Goal: Task Accomplishment & Management: Manage account settings

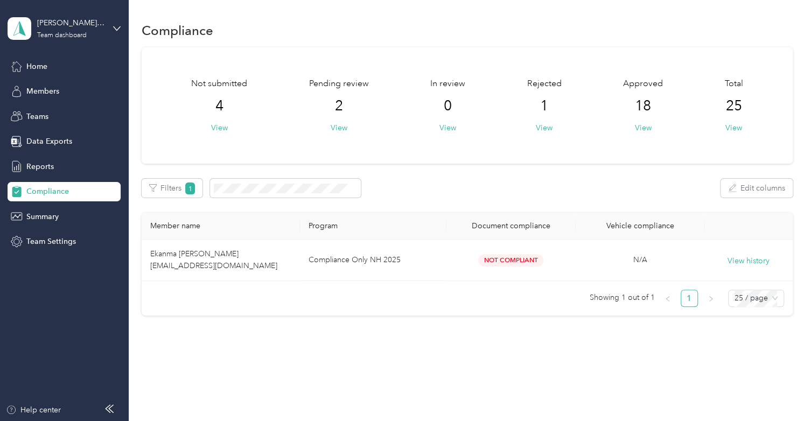
drag, startPoint x: 338, startPoint y: 127, endPoint x: 372, endPoint y: 84, distance: 54.4
click at [372, 84] on div "Not submitted 4 View Pending review 2 View In review 0 View Rejected 1 View App…" at bounding box center [466, 106] width 613 height 56
click at [223, 127] on button "View" at bounding box center [219, 127] width 17 height 11
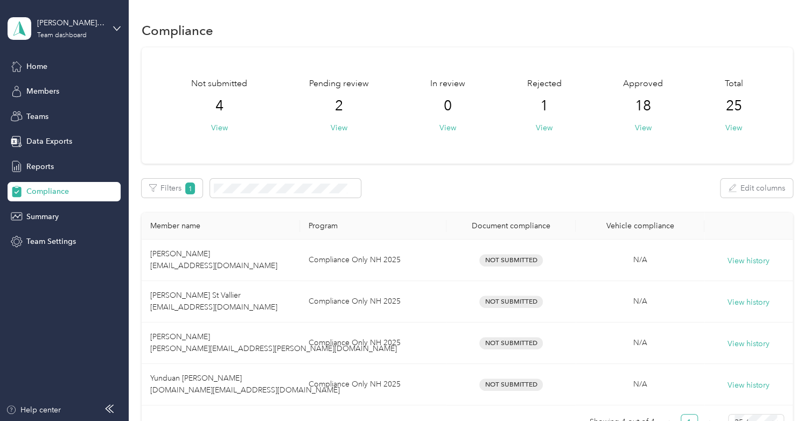
scroll to position [138, 0]
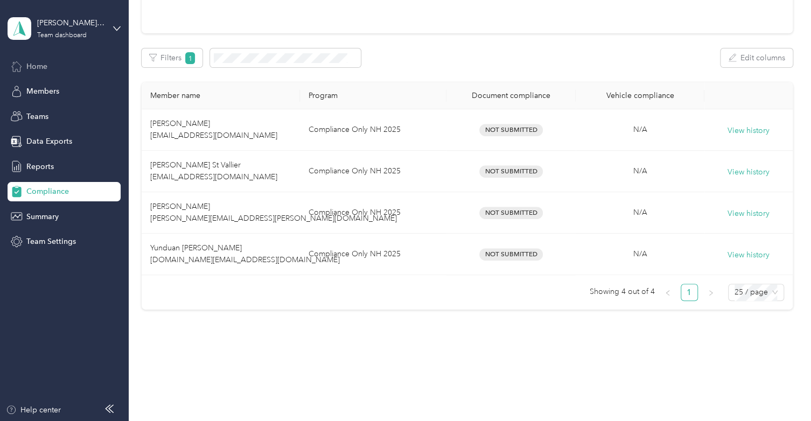
click at [55, 64] on div "Home" at bounding box center [64, 66] width 113 height 19
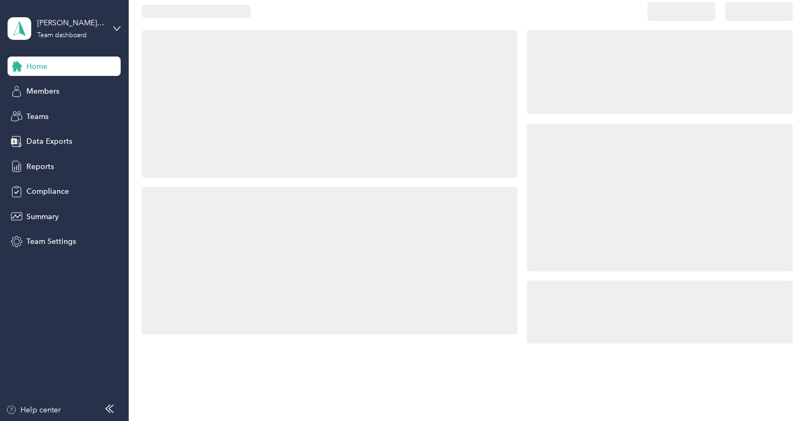
scroll to position [138, 0]
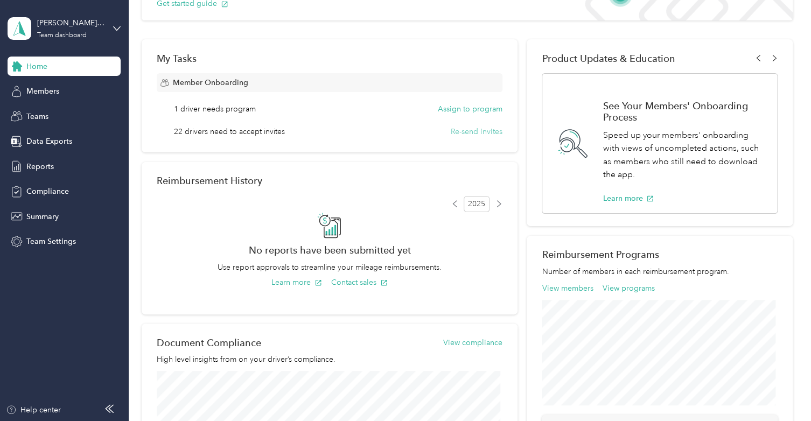
click at [471, 131] on button "Re-send invites" at bounding box center [477, 131] width 52 height 11
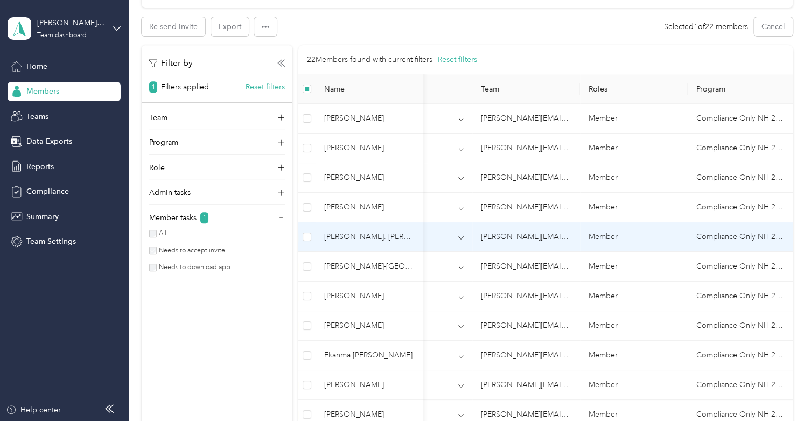
scroll to position [224, 0]
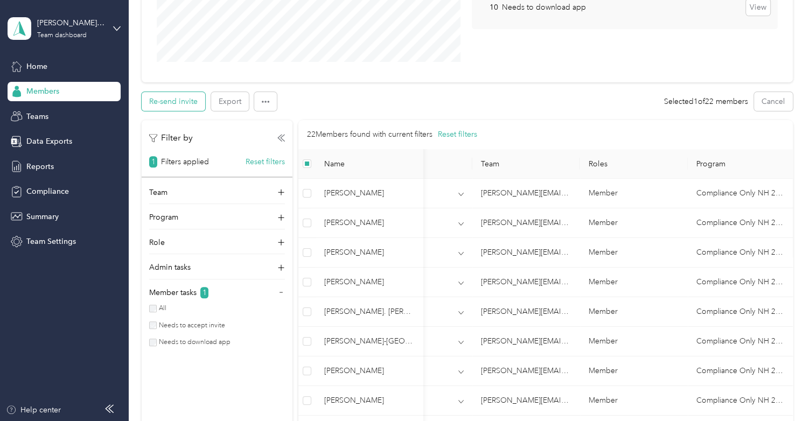
click at [169, 98] on button "Re-send invite" at bounding box center [174, 101] width 64 height 19
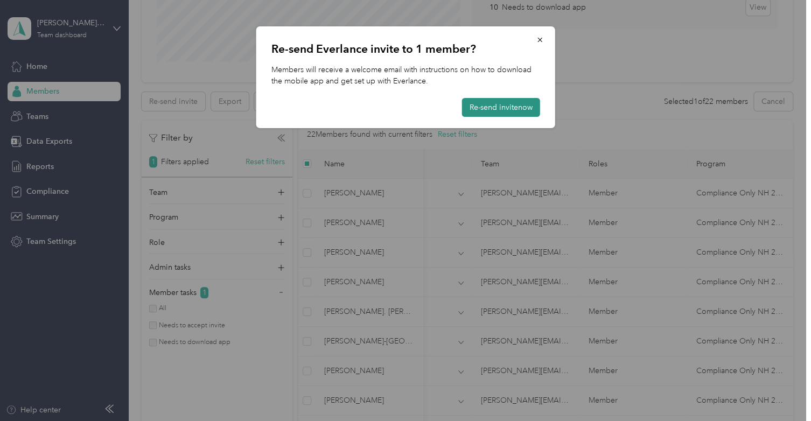
click at [491, 110] on button "Re-send invite now" at bounding box center [501, 107] width 78 height 19
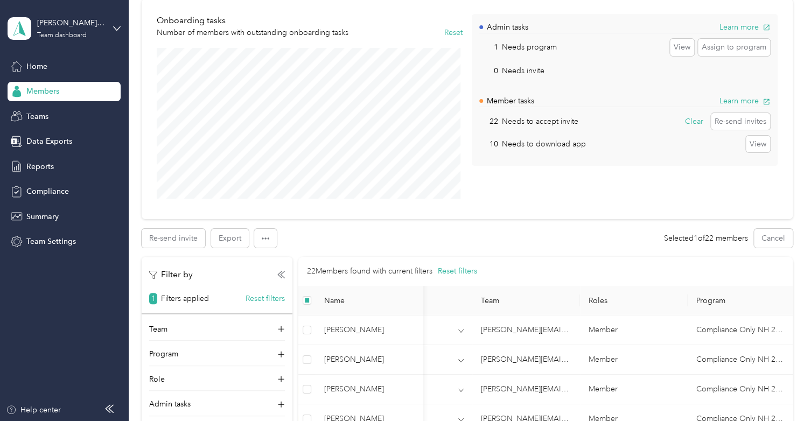
scroll to position [0, 0]
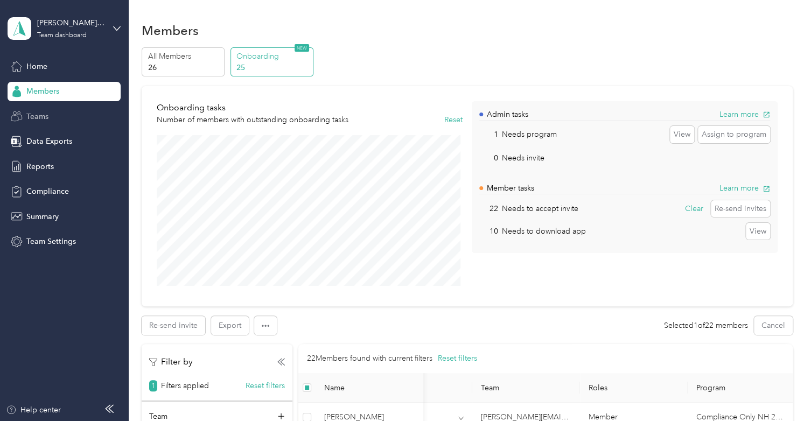
click at [38, 111] on span "Teams" at bounding box center [37, 116] width 22 height 11
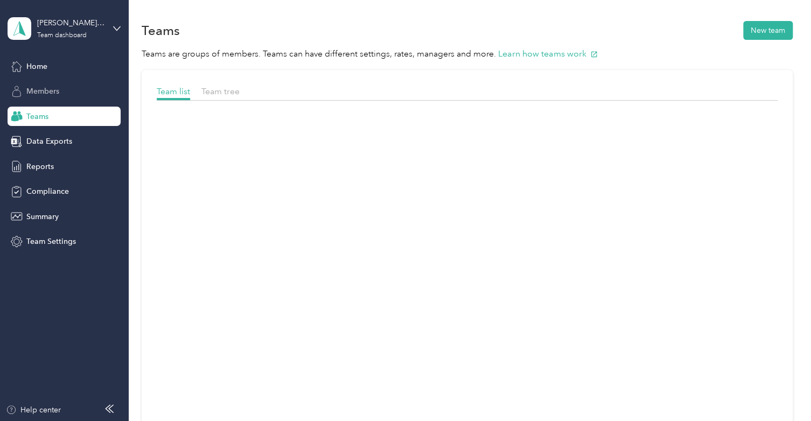
click at [33, 98] on div "Members" at bounding box center [64, 91] width 113 height 19
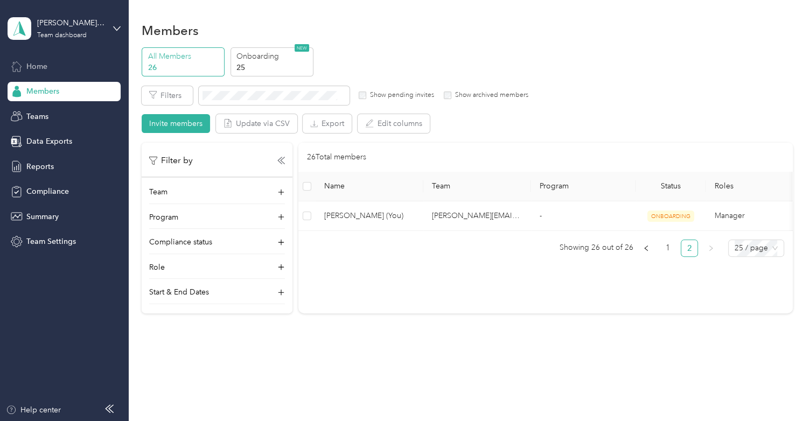
click at [29, 71] on span "Home" at bounding box center [36, 66] width 21 height 11
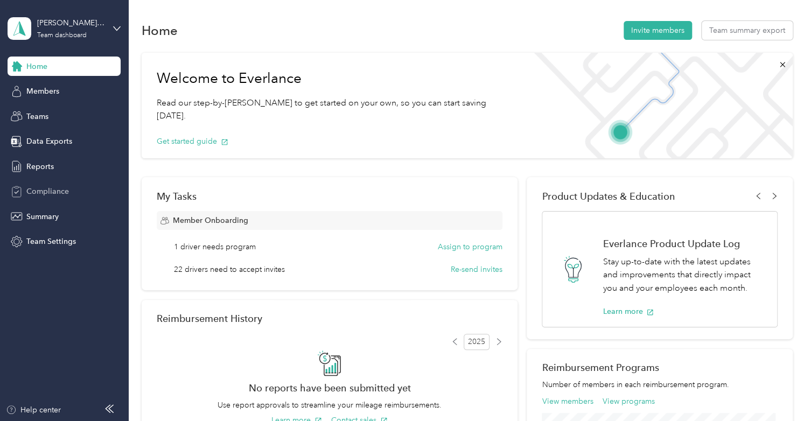
click at [46, 190] on span "Compliance" at bounding box center [47, 191] width 43 height 11
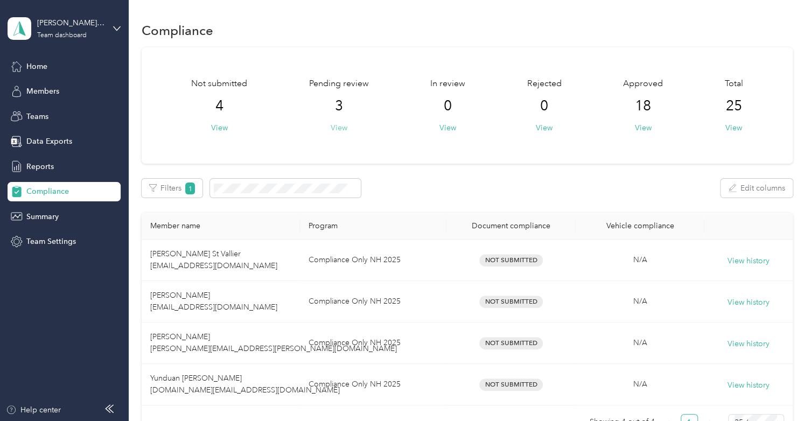
click at [339, 124] on button "View" at bounding box center [339, 127] width 17 height 11
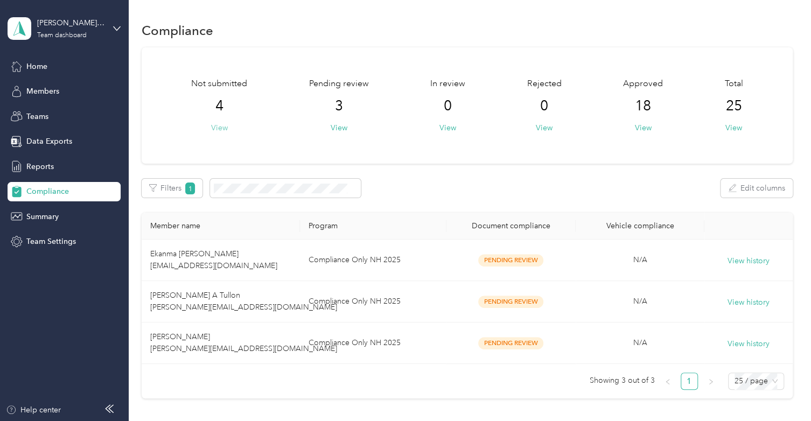
click at [221, 131] on button "View" at bounding box center [219, 127] width 17 height 11
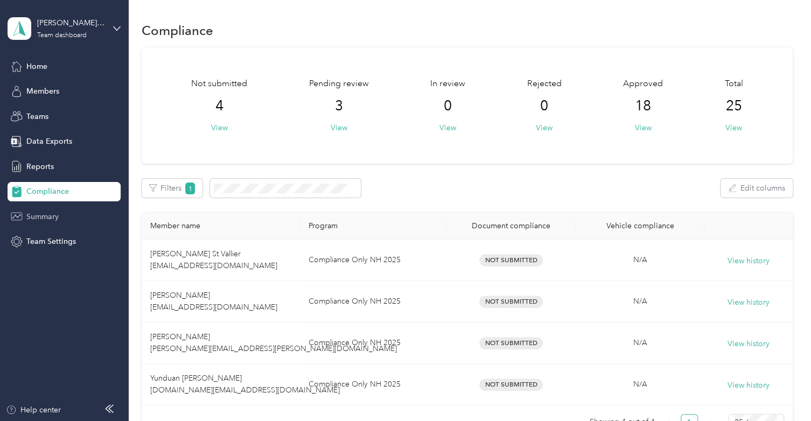
click at [39, 215] on span "Summary" at bounding box center [42, 216] width 32 height 11
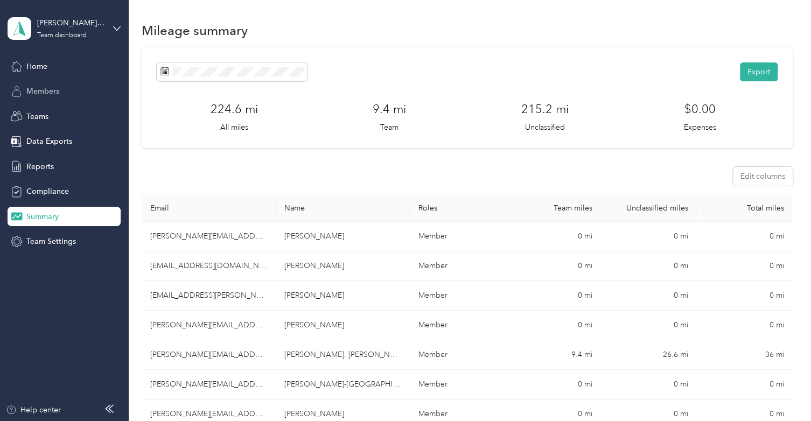
click at [37, 97] on div "Members" at bounding box center [64, 91] width 113 height 19
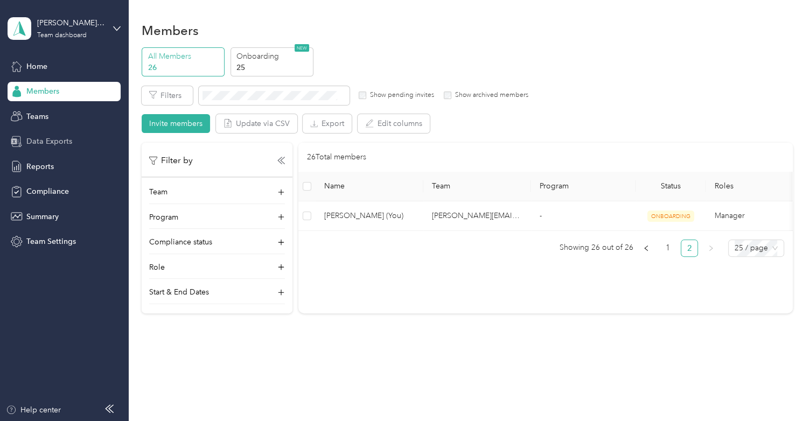
click at [37, 139] on span "Data Exports" at bounding box center [49, 141] width 46 height 11
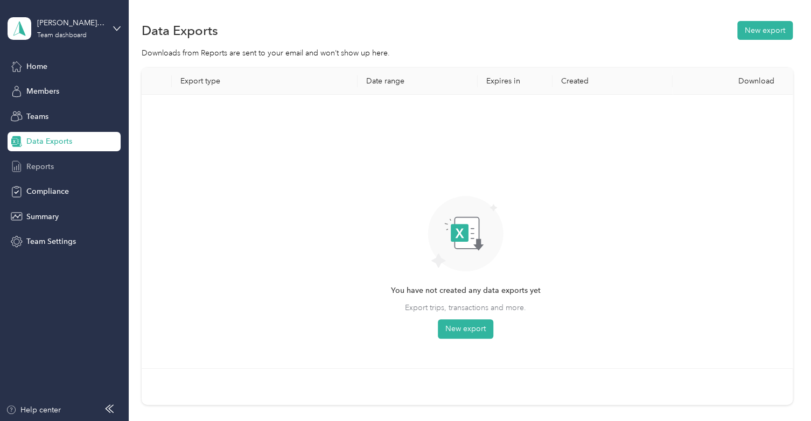
click at [42, 159] on div "Reports" at bounding box center [64, 166] width 113 height 19
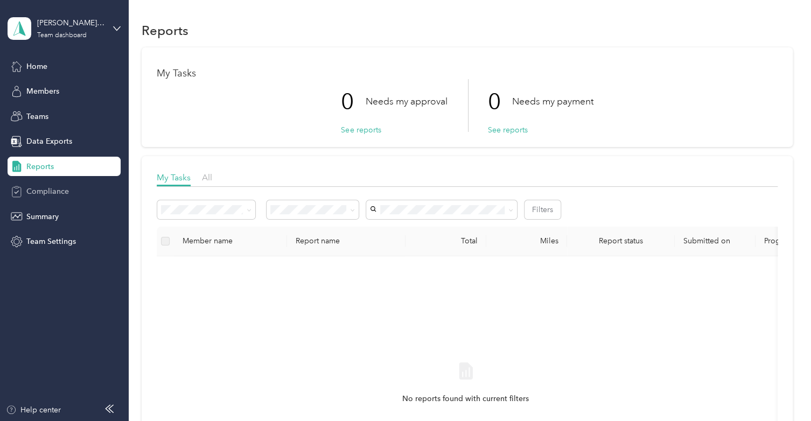
click at [39, 199] on div "Compliance" at bounding box center [64, 191] width 113 height 19
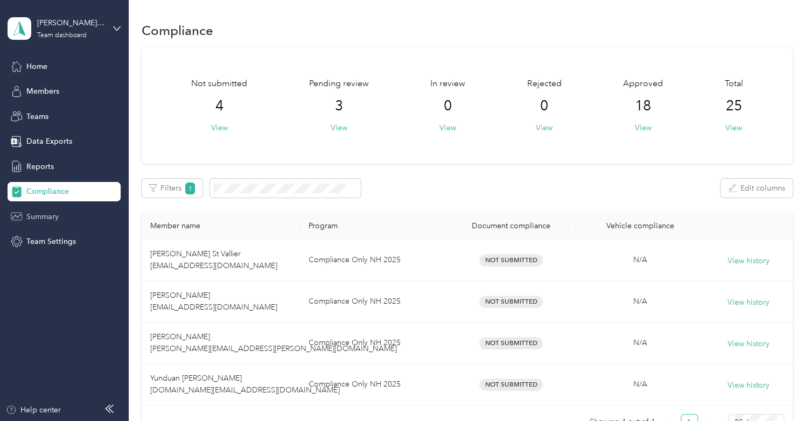
click at [34, 224] on div "Summary" at bounding box center [64, 216] width 113 height 19
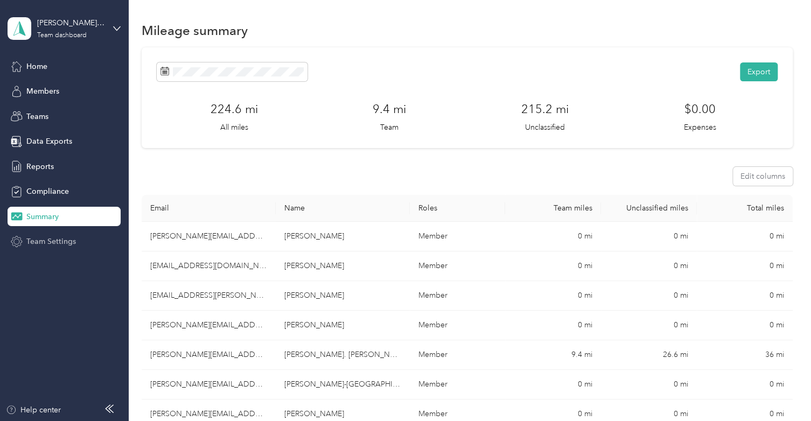
click at [36, 241] on span "Team Settings" at bounding box center [51, 241] width 50 height 11
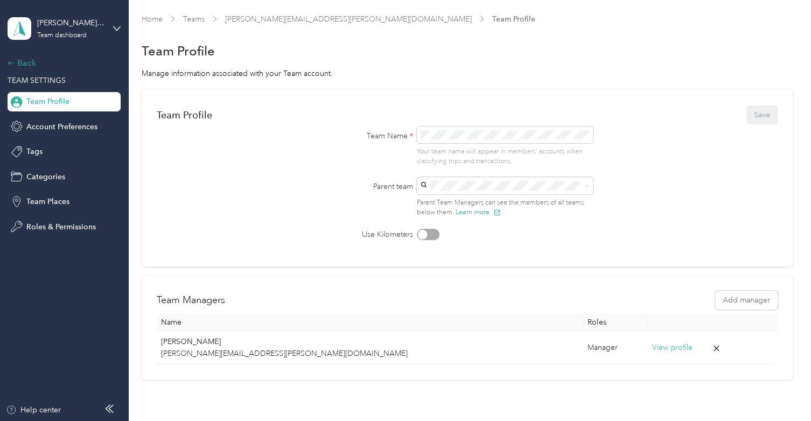
click at [19, 64] on div "Back" at bounding box center [62, 63] width 108 height 13
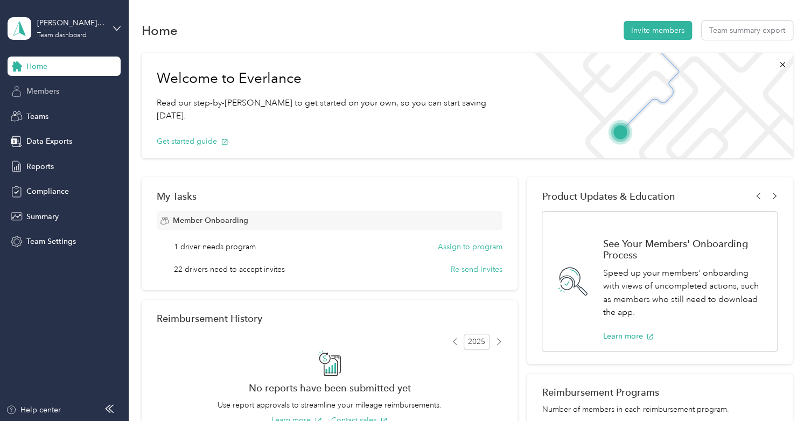
click at [36, 85] on div "Members" at bounding box center [64, 91] width 113 height 19
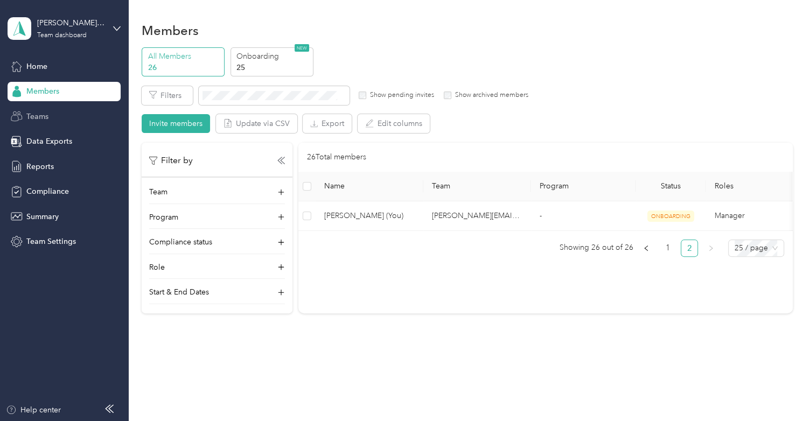
click at [44, 114] on span "Teams" at bounding box center [37, 116] width 22 height 11
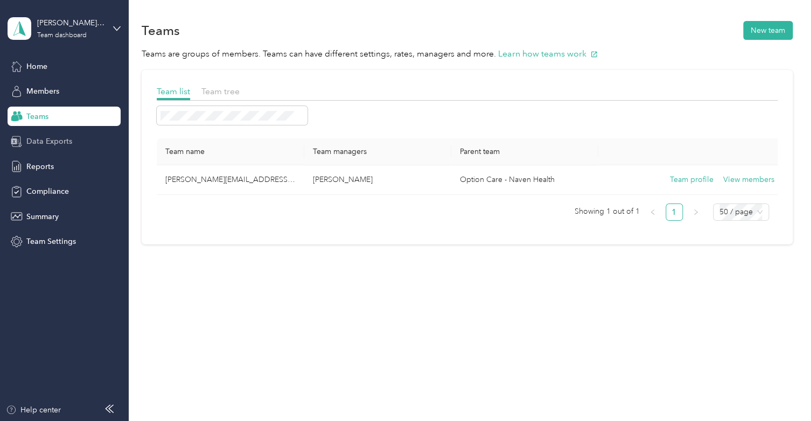
click at [54, 143] on span "Data Exports" at bounding box center [49, 141] width 46 height 11
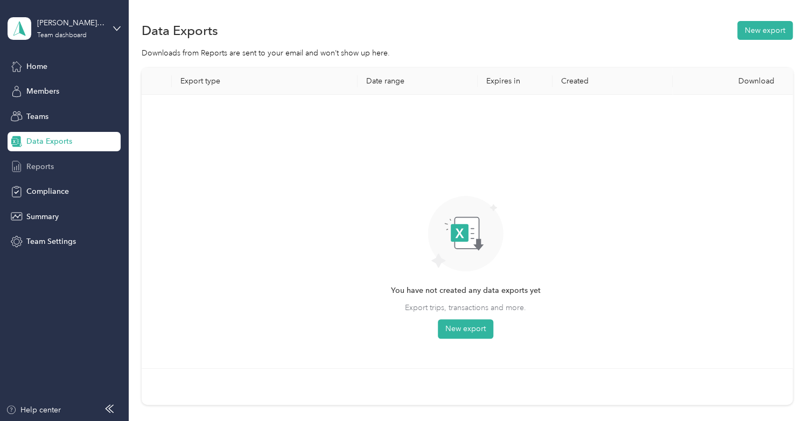
click at [47, 163] on span "Reports" at bounding box center [39, 166] width 27 height 11
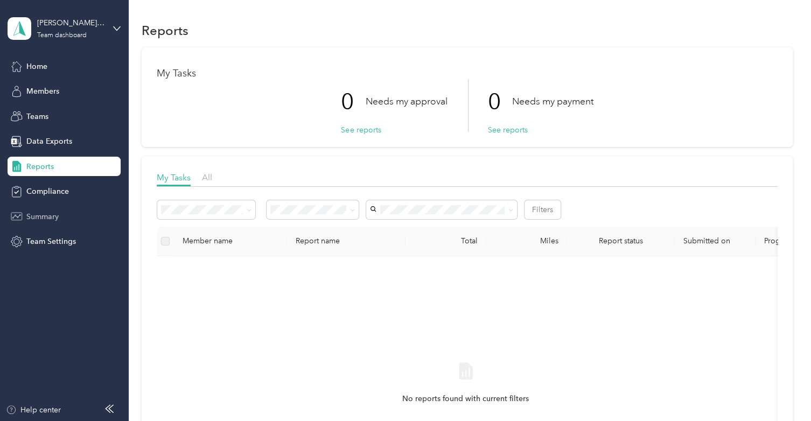
click at [61, 213] on div "Summary" at bounding box center [64, 216] width 113 height 19
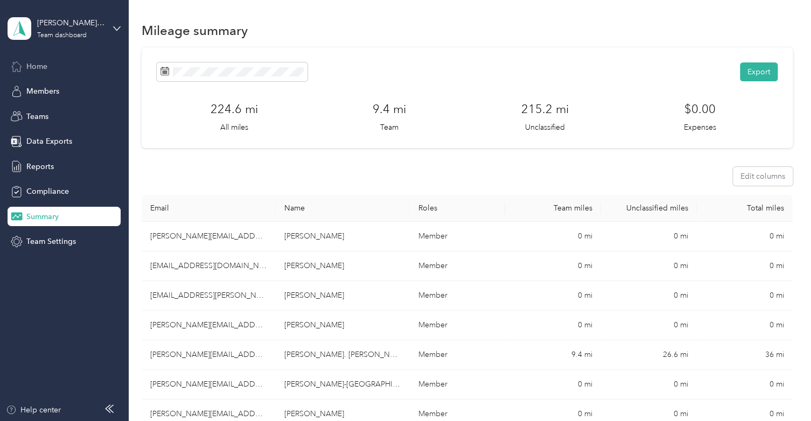
click at [45, 67] on span "Home" at bounding box center [36, 66] width 21 height 11
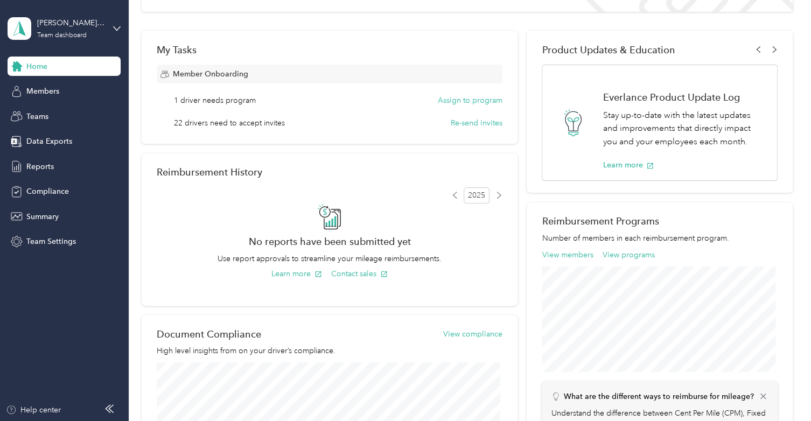
click at [404, 266] on div "No reports have been submitted yet Use report approvals to streamline your mile…" at bounding box center [330, 251] width 346 height 95
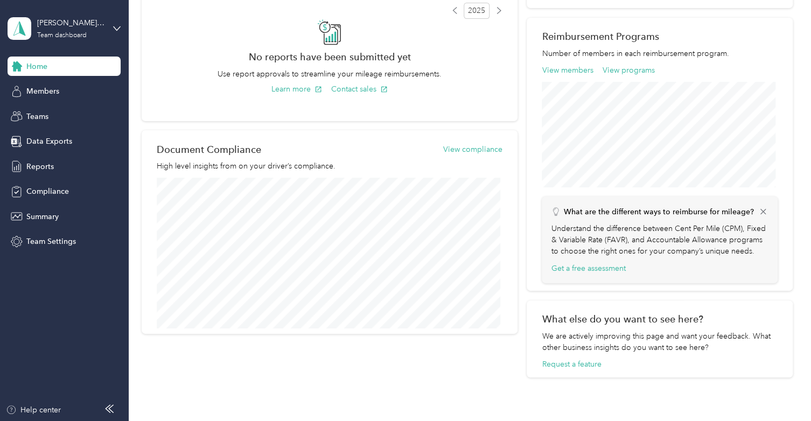
scroll to position [332, 0]
click at [479, 146] on button "View compliance" at bounding box center [472, 148] width 59 height 11
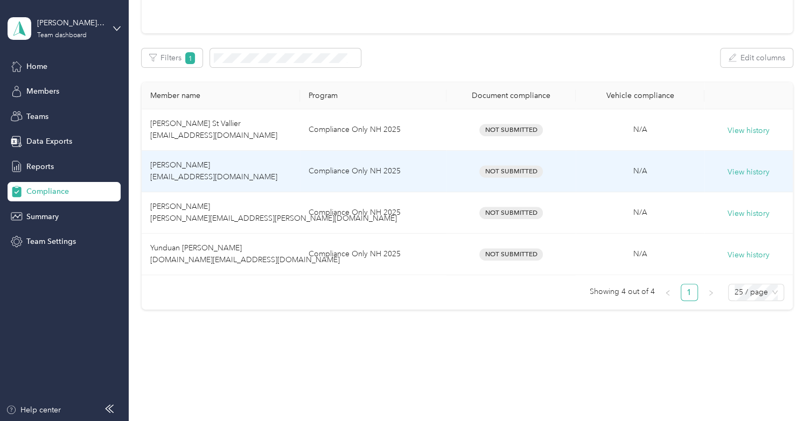
scroll to position [138, 0]
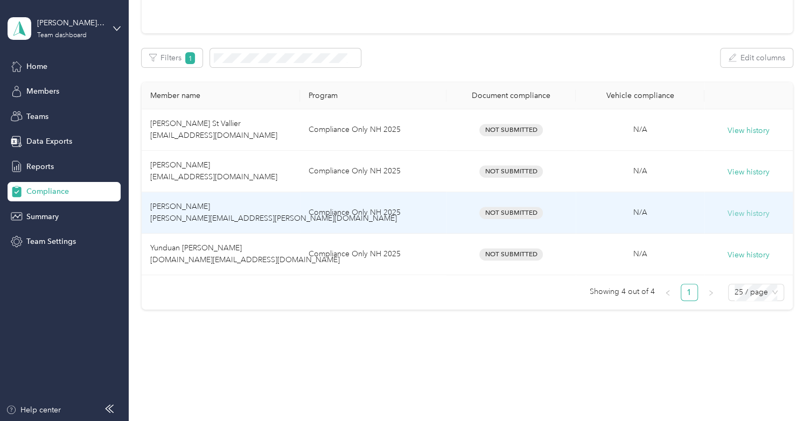
click at [732, 208] on button "View history" at bounding box center [749, 214] width 42 height 12
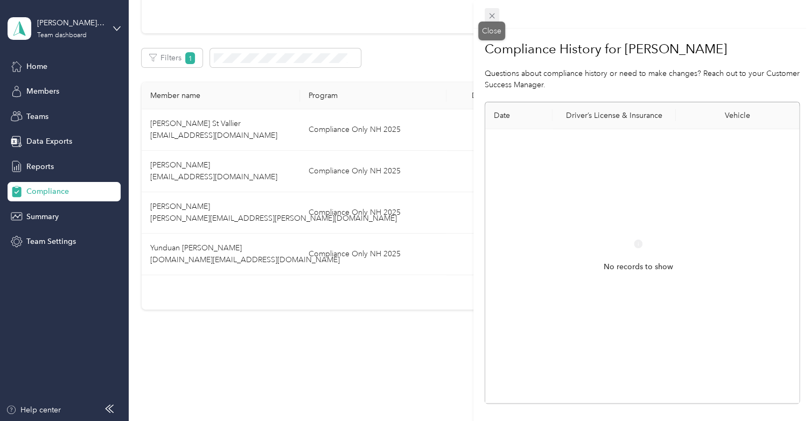
click at [488, 19] on icon at bounding box center [491, 15] width 9 height 9
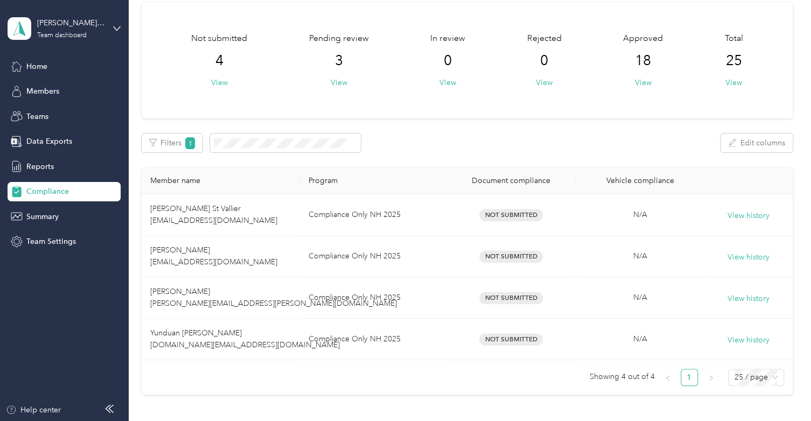
scroll to position [0, 0]
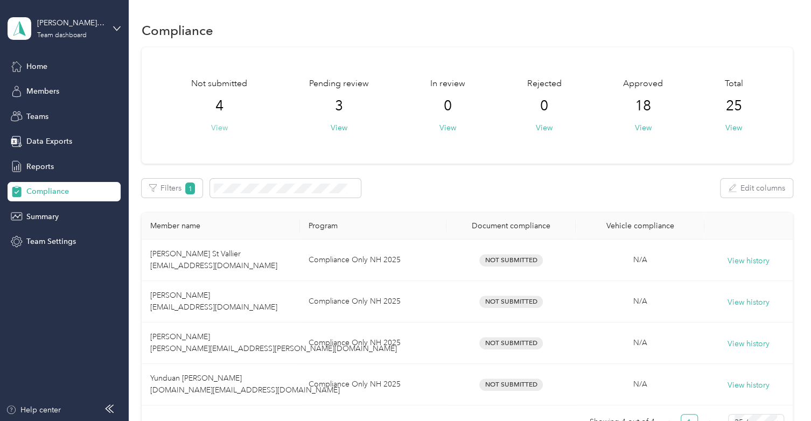
click at [219, 130] on button "View" at bounding box center [219, 127] width 17 height 11
click at [220, 127] on button "View" at bounding box center [219, 127] width 17 height 11
click at [51, 172] on div "Reports" at bounding box center [64, 166] width 113 height 19
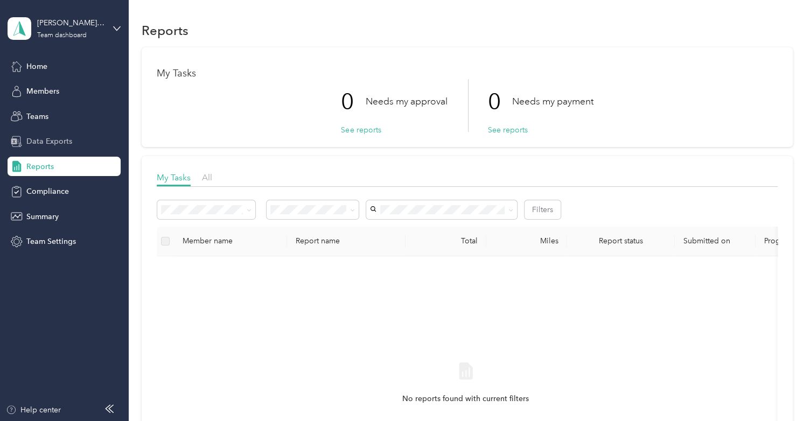
click at [51, 148] on div "Data Exports" at bounding box center [64, 141] width 113 height 19
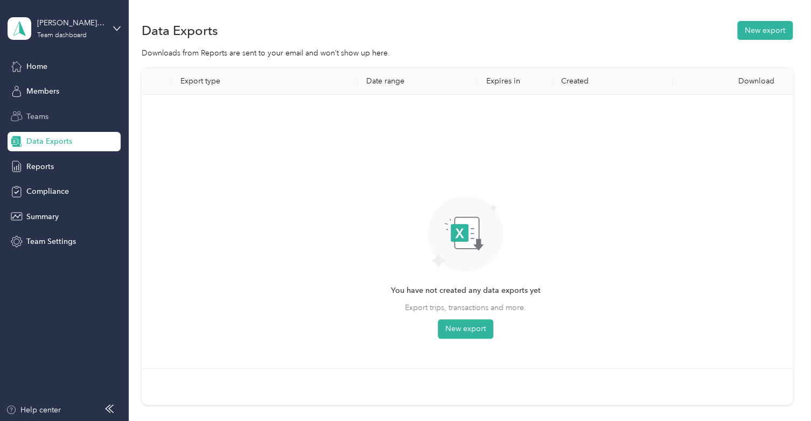
click at [45, 122] on span "Teams" at bounding box center [37, 116] width 22 height 11
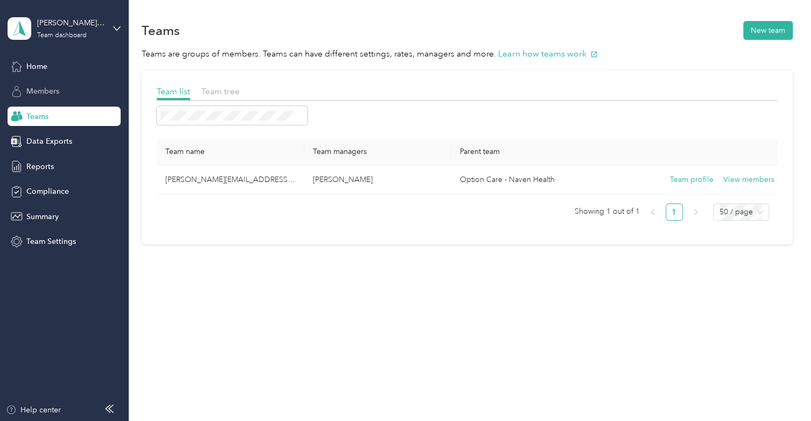
click at [39, 97] on div "Members" at bounding box center [64, 91] width 113 height 19
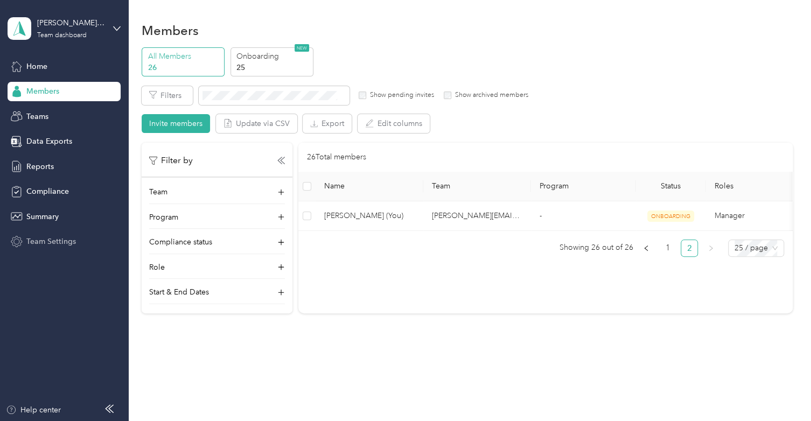
click at [59, 244] on span "Team Settings" at bounding box center [51, 241] width 50 height 11
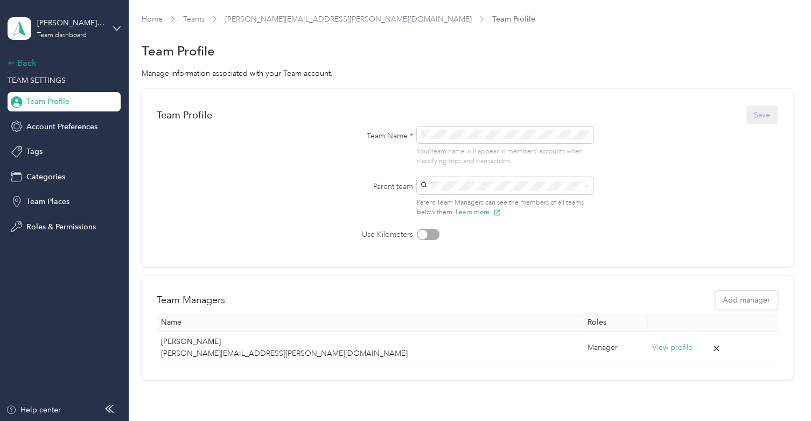
click at [23, 64] on div "Back" at bounding box center [62, 63] width 108 height 13
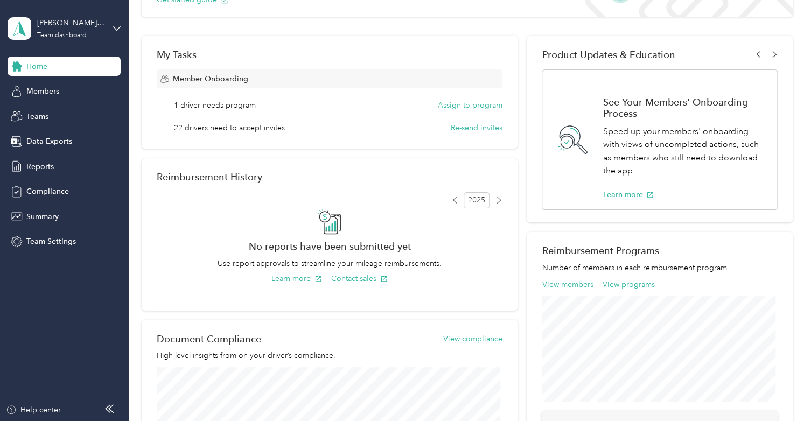
scroll to position [142, 0]
click at [478, 126] on button "Re-send invites" at bounding box center [477, 127] width 52 height 11
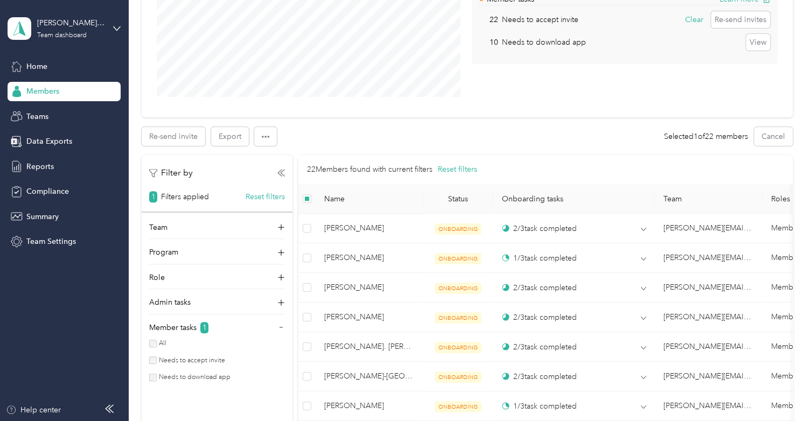
scroll to position [187, 0]
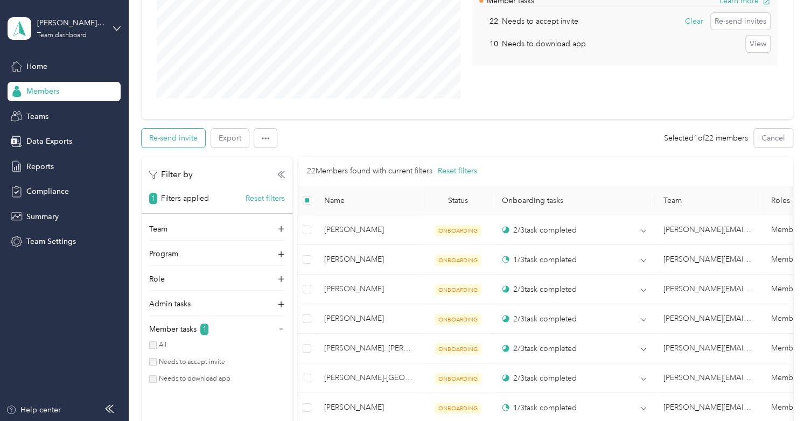
click at [184, 135] on button "Re-send invite" at bounding box center [174, 138] width 64 height 19
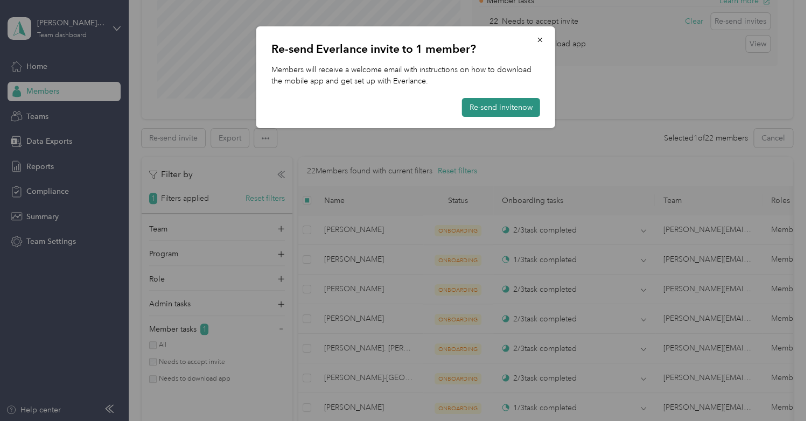
click at [486, 111] on button "Re-send invite now" at bounding box center [501, 107] width 78 height 19
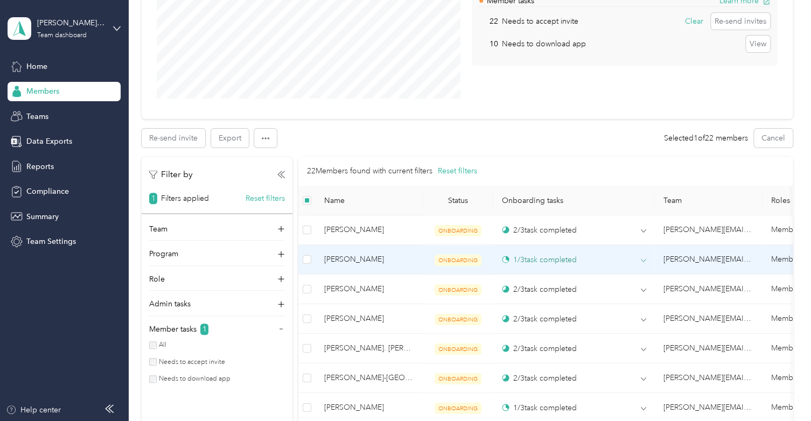
click at [643, 256] on span at bounding box center [643, 261] width 5 height 10
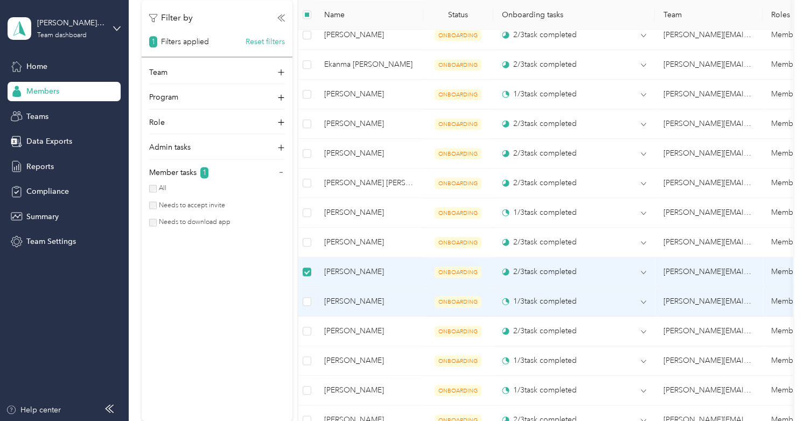
scroll to position [686, 0]
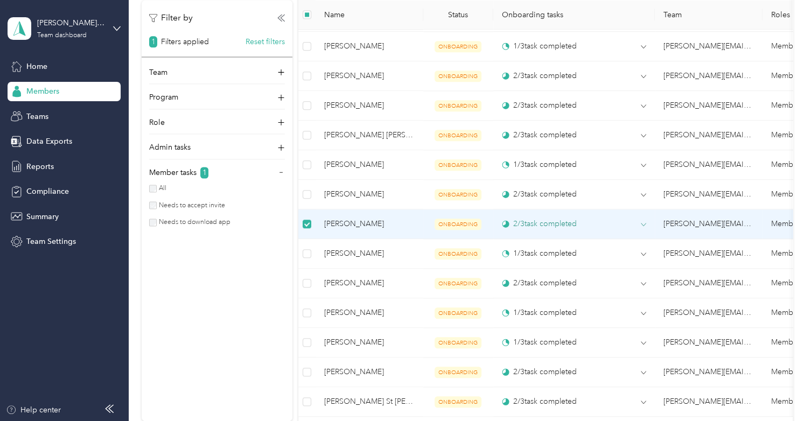
click at [644, 220] on span at bounding box center [643, 225] width 5 height 10
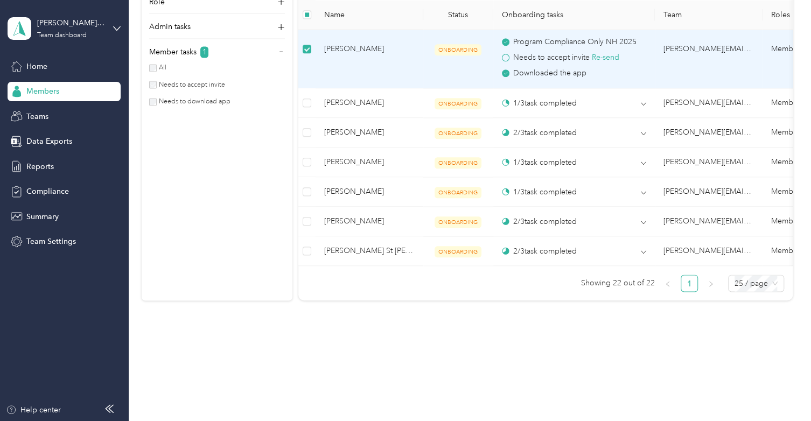
scroll to position [885, 0]
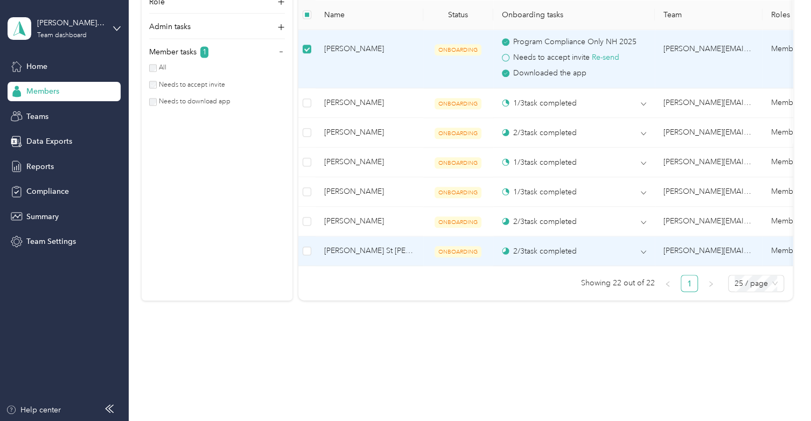
click at [648, 249] on td "2 / 3 task completed" at bounding box center [574, 251] width 162 height 30
click at [641, 249] on icon at bounding box center [643, 251] width 5 height 5
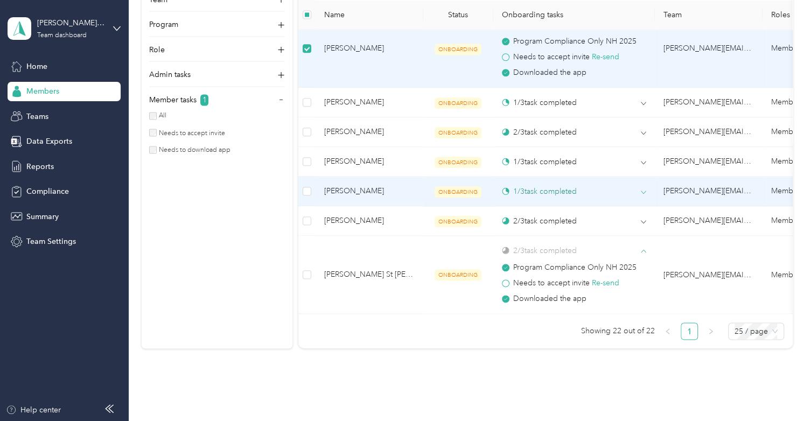
click at [643, 191] on icon at bounding box center [643, 192] width 5 height 5
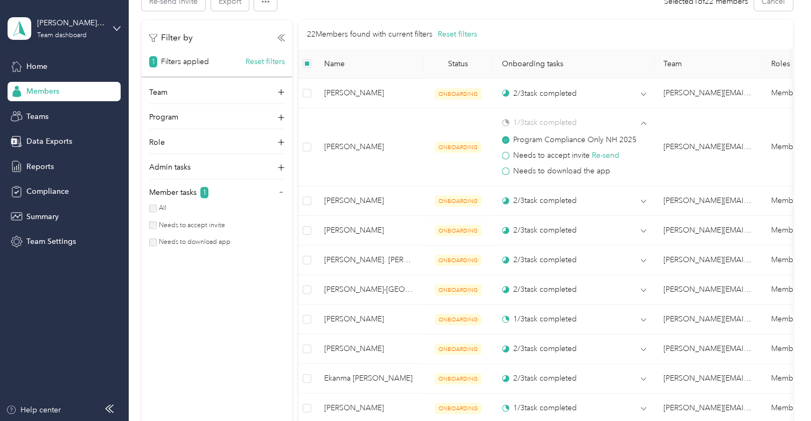
scroll to position [325, 0]
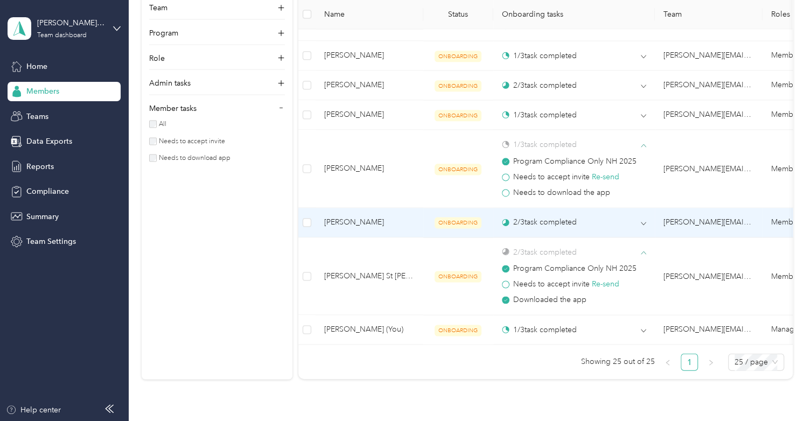
scroll to position [991, 0]
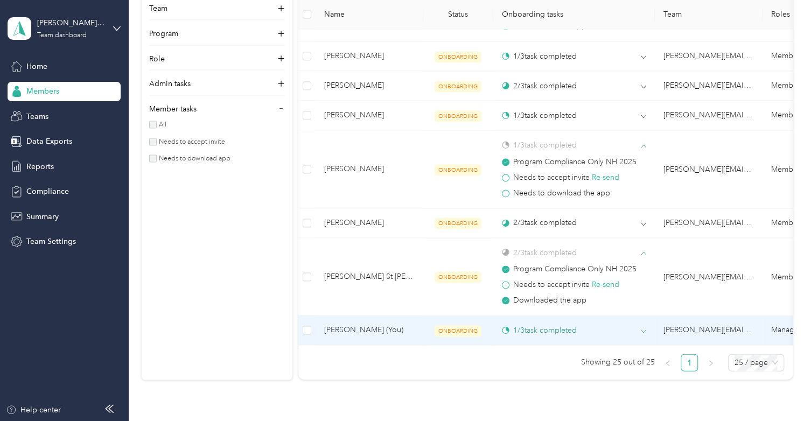
click at [639, 328] on div "1 / 3 task completed" at bounding box center [574, 330] width 144 height 11
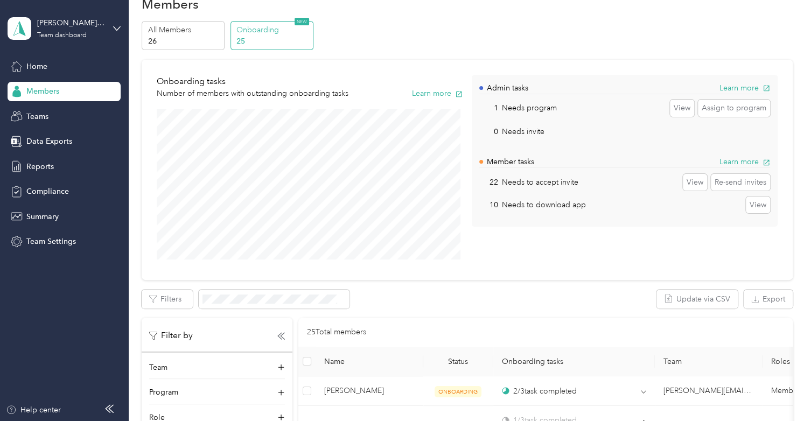
scroll to position [0, 0]
